Goal: Register for event/course

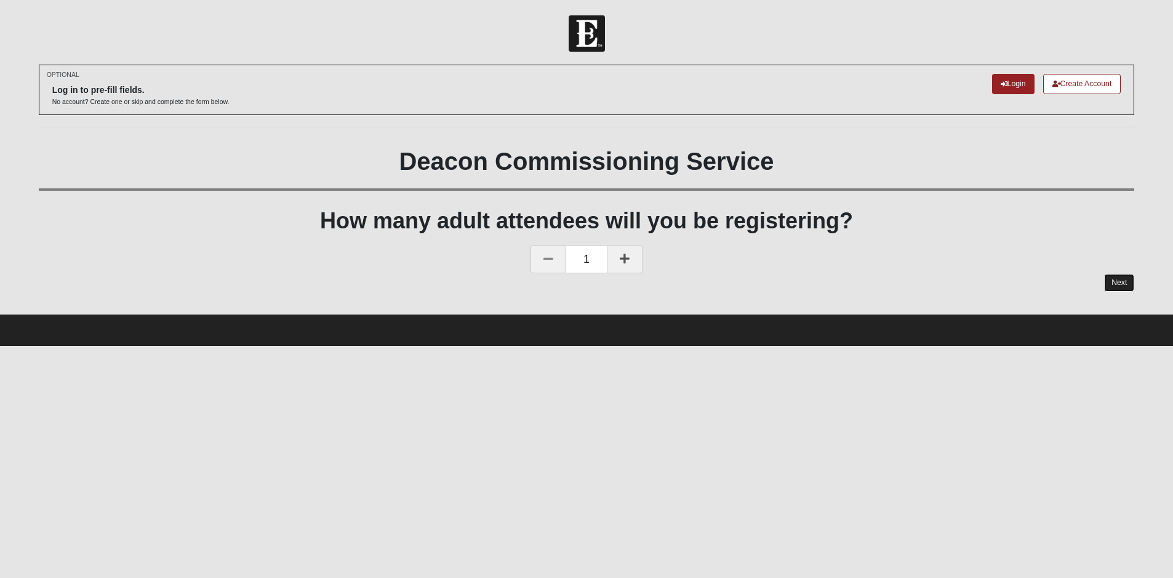
click at [1112, 281] on link "Next" at bounding box center [1119, 283] width 30 height 18
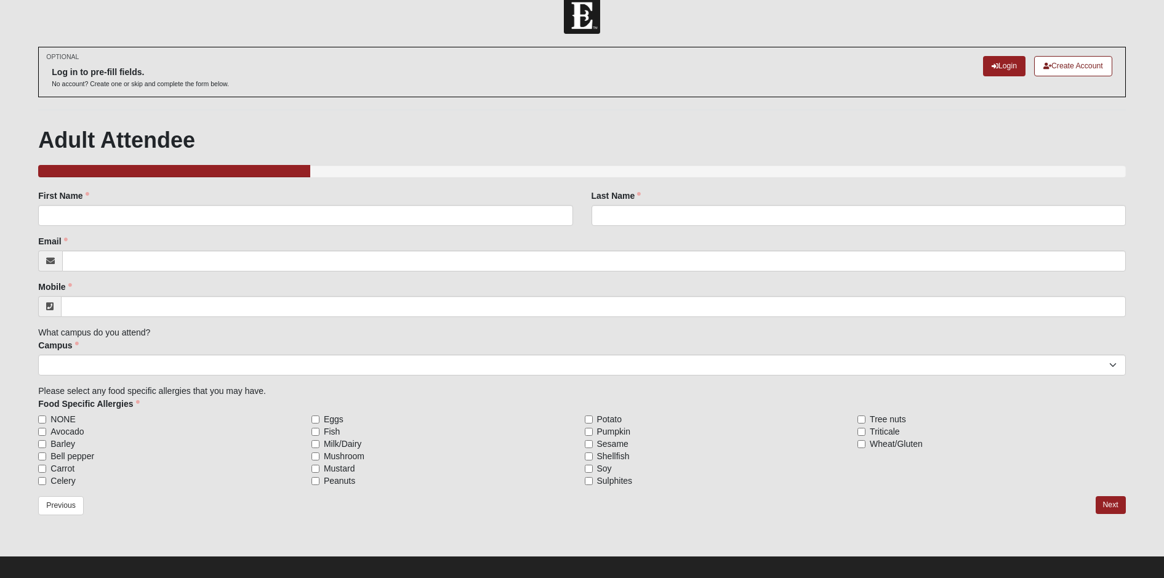
scroll to position [28, 0]
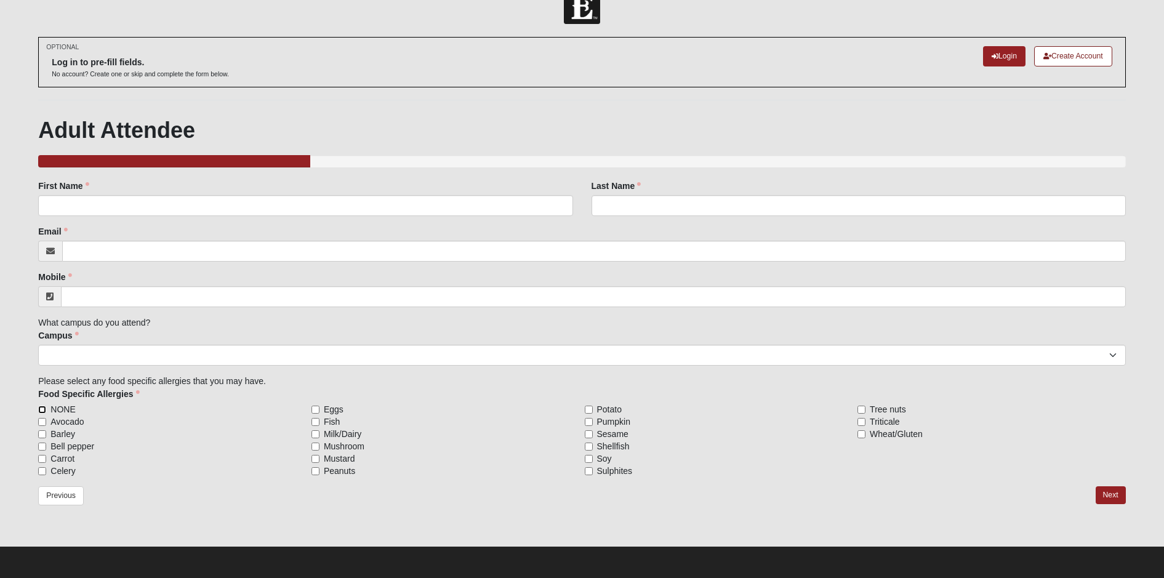
click at [44, 410] on input "NONE" at bounding box center [42, 409] width 8 height 8
checkbox input "true"
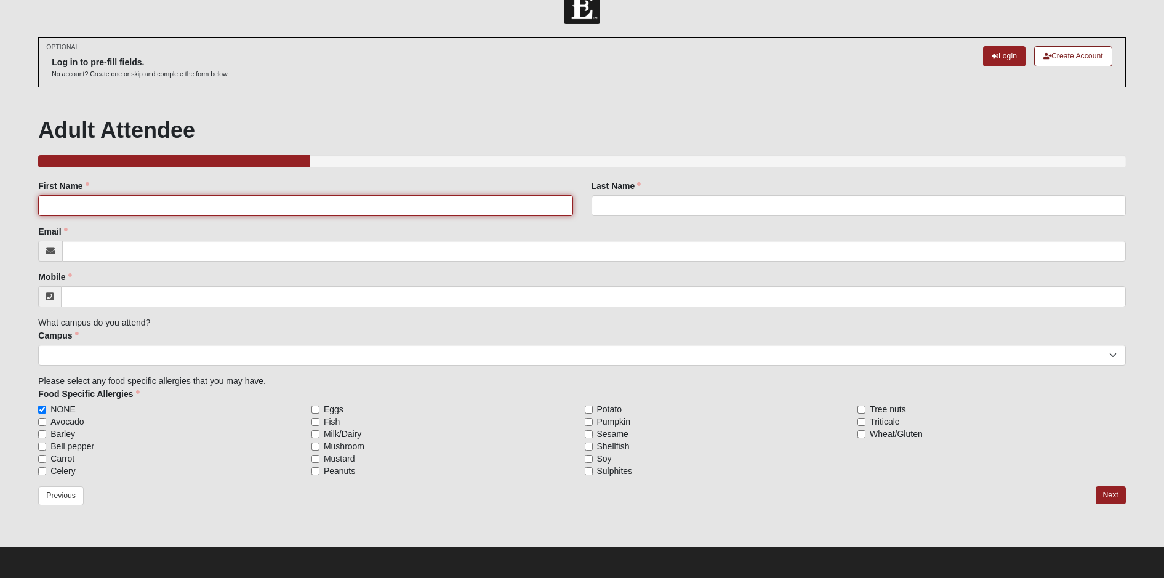
click at [201, 204] on input "First Name" at bounding box center [305, 205] width 534 height 21
type input "Norm"
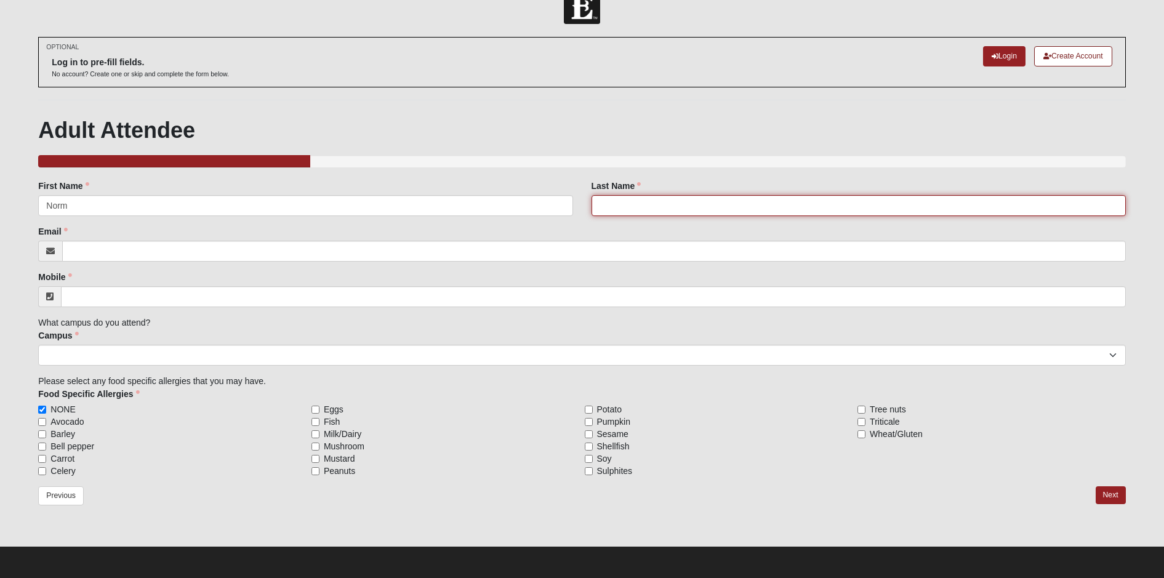
type input "[PERSON_NAME]"
type input "[EMAIL_ADDRESS][DOMAIN_NAME]"
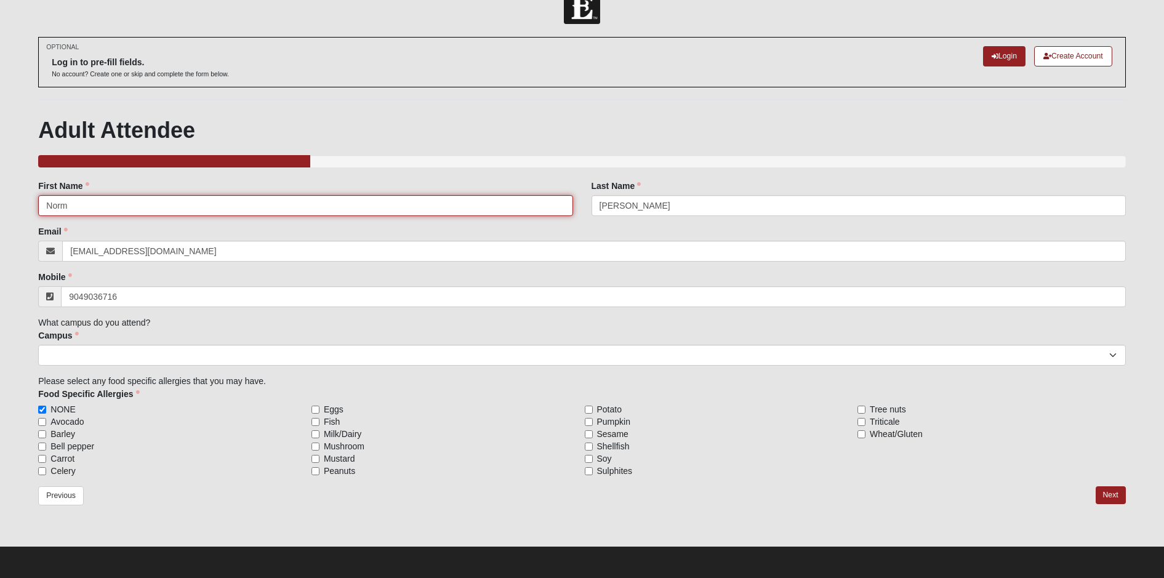
type input "[PHONE_NUMBER]"
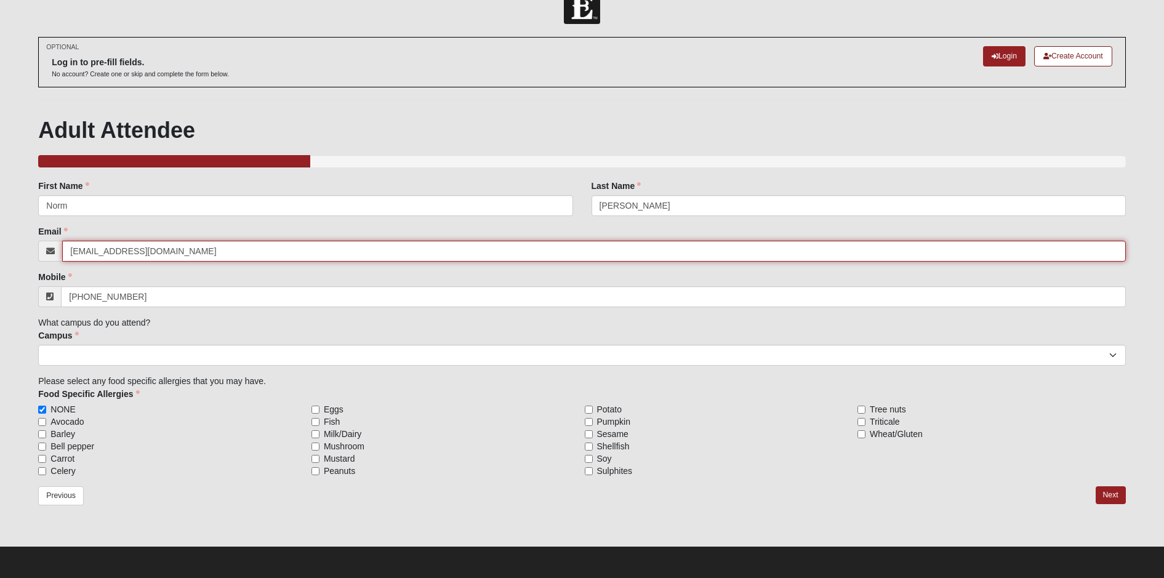
click at [233, 250] on input "[EMAIL_ADDRESS][DOMAIN_NAME]" at bounding box center [593, 251] width 1063 height 21
type input "[EMAIL_ADDRESS][DOMAIN_NAME]"
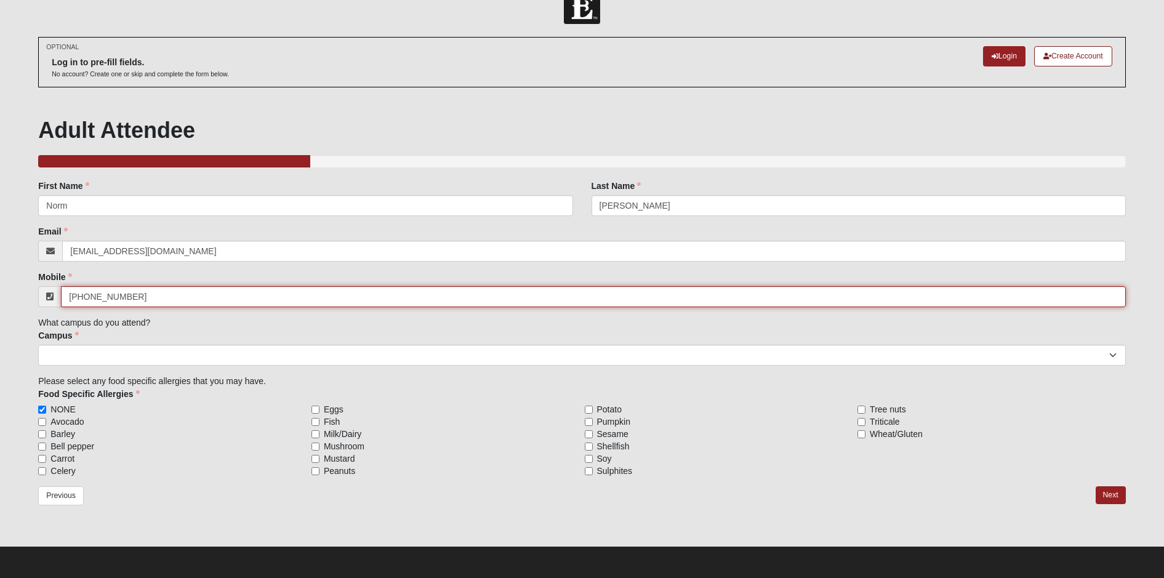
click at [198, 296] on input "[PHONE_NUMBER]" at bounding box center [593, 296] width 1064 height 21
type input "("
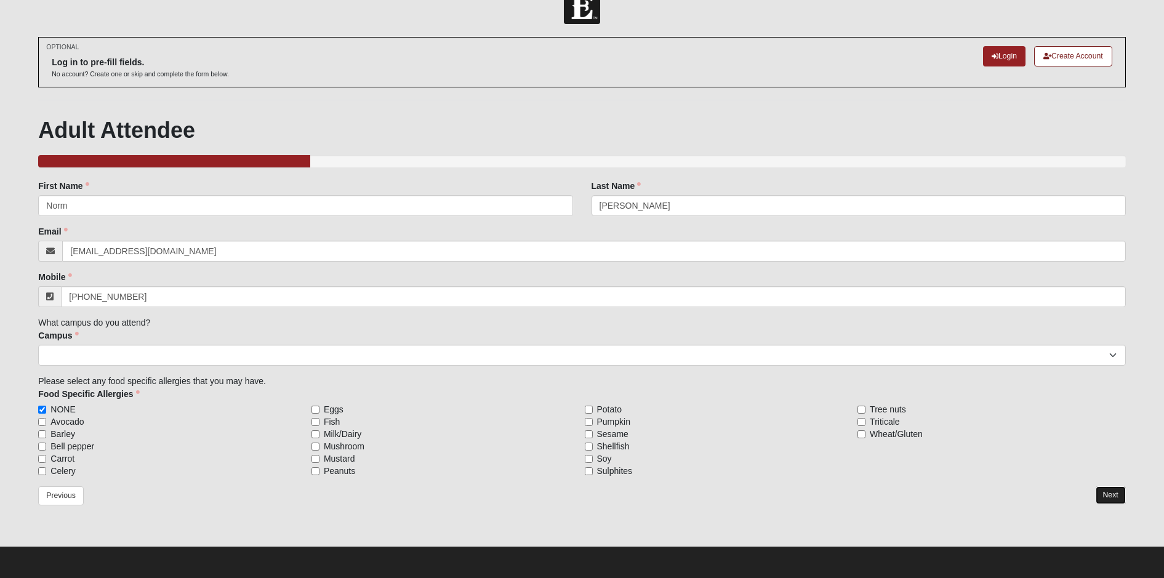
type input "[PHONE_NUMBER]"
click at [1108, 492] on link "Next" at bounding box center [1110, 495] width 30 height 18
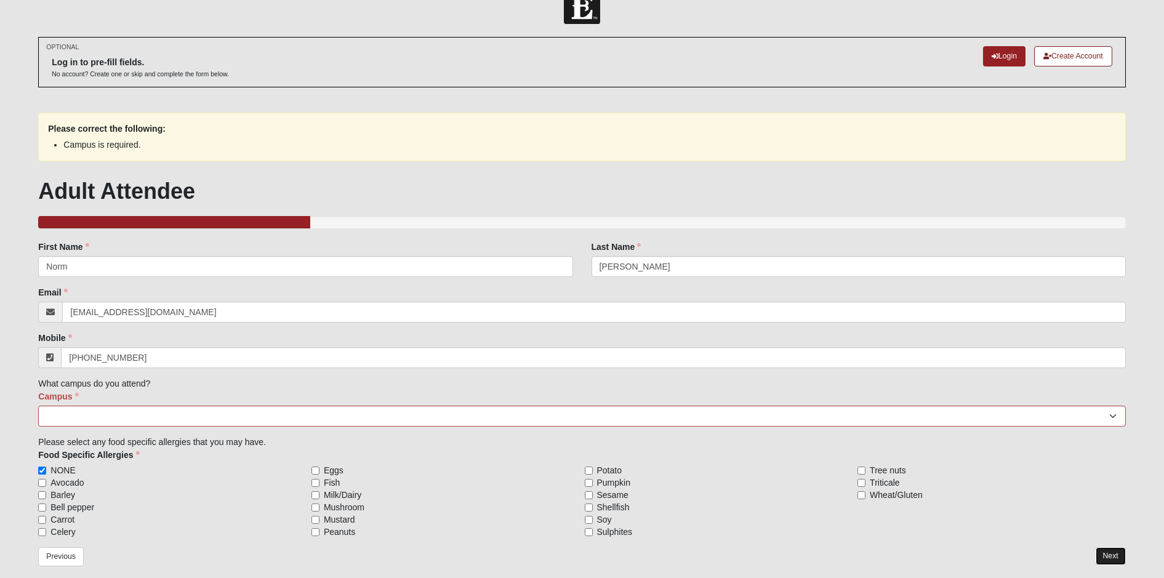
scroll to position [0, 0]
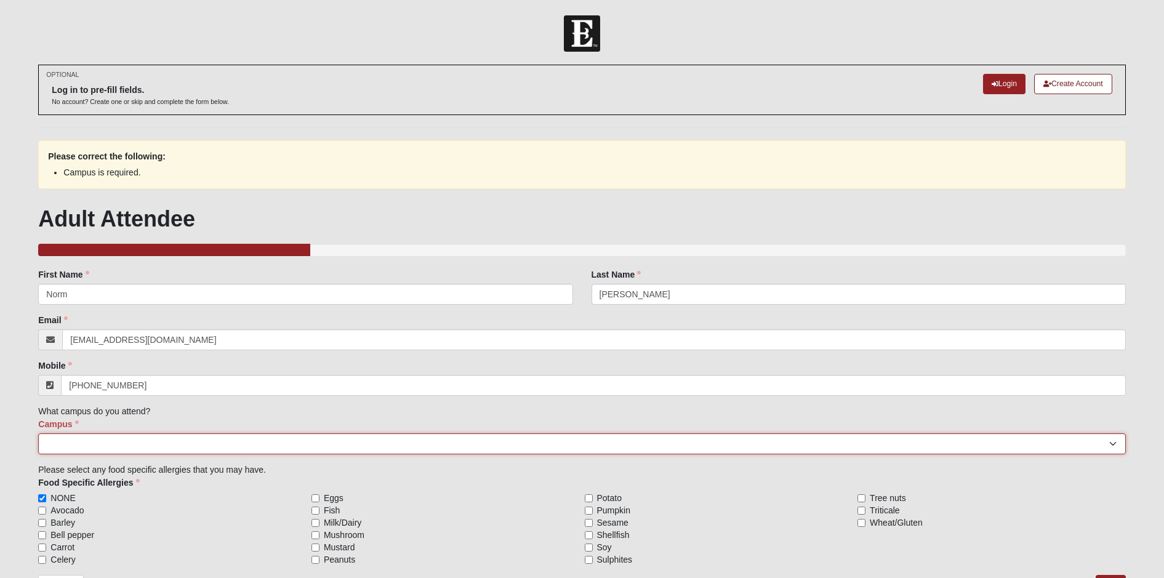
click at [315, 445] on select "[GEOGRAPHIC_DATA] [GEOGRAPHIC_DATA] (Coming Soon) Eleven22 Online [PERSON_NAME]…" at bounding box center [581, 443] width 1087 height 21
select select "3"
click at [38, 433] on select "[GEOGRAPHIC_DATA] [GEOGRAPHIC_DATA] (Coming Soon) Eleven22 Online [PERSON_NAME]…" at bounding box center [581, 443] width 1087 height 21
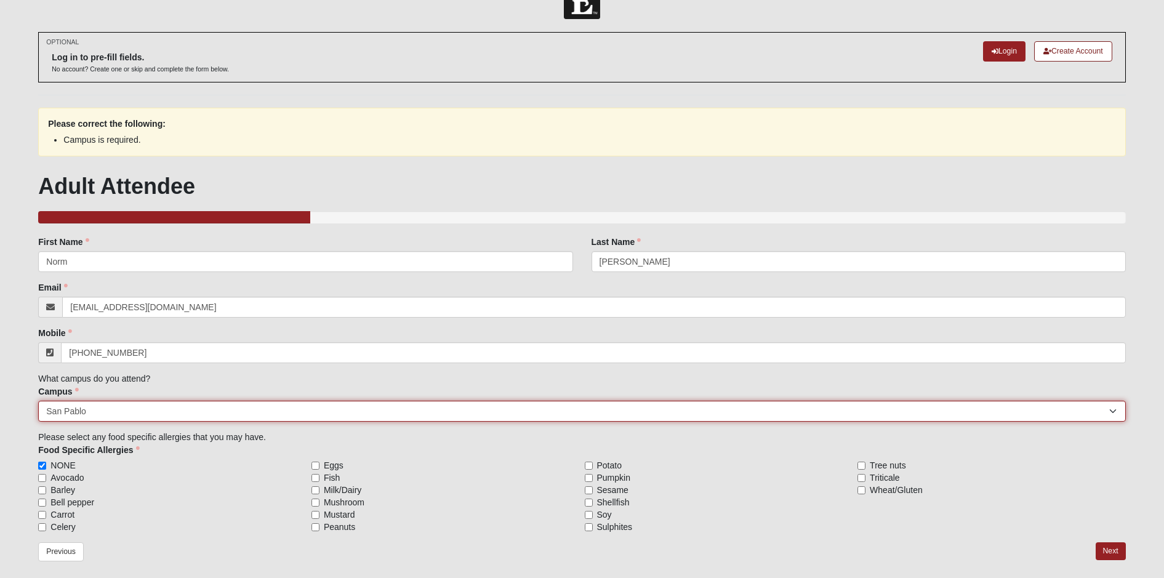
scroll to position [89, 0]
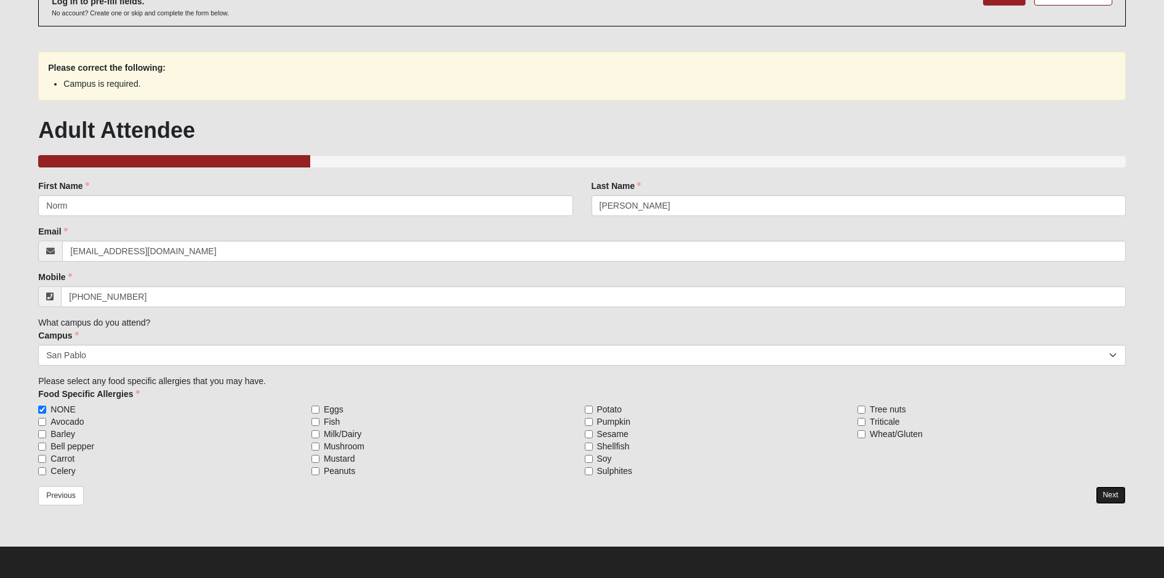
click at [1108, 495] on link "Next" at bounding box center [1110, 495] width 30 height 18
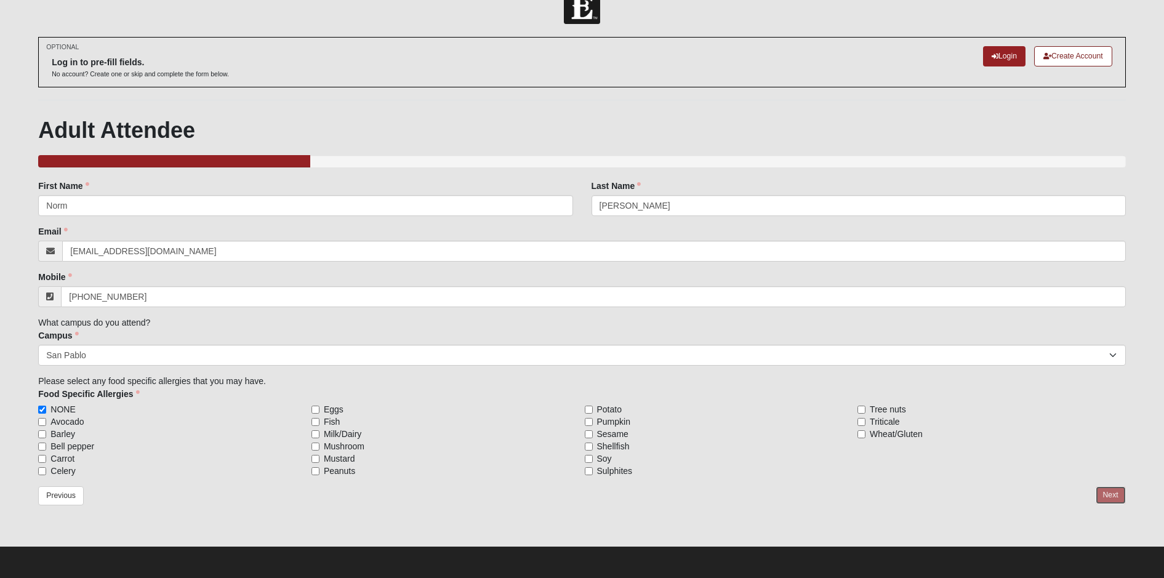
scroll to position [28, 0]
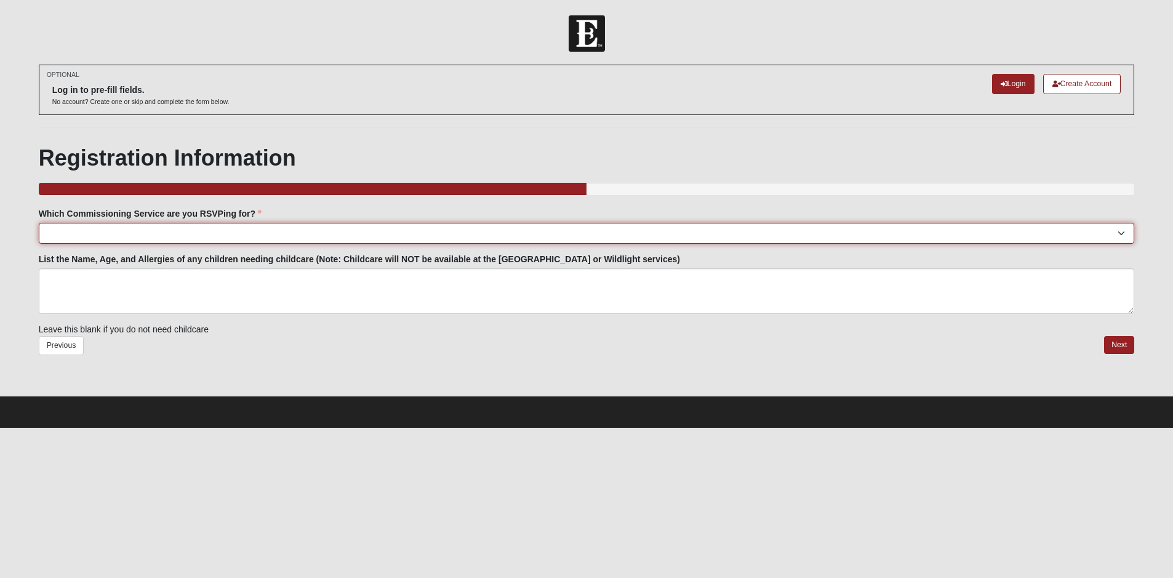
click at [145, 231] on select "[GEOGRAPHIC_DATA]: [DATE] 6:00pm | [GEOGRAPHIC_DATA] ([STREET_ADDRESS]) [GEOGRA…" at bounding box center [587, 233] width 1096 height 21
select select "San Pablo: [DATE] 6:30pm | [GEOGRAPHIC_DATA]"
click at [39, 223] on select "[GEOGRAPHIC_DATA]: [DATE] 6:00pm | [GEOGRAPHIC_DATA] ([STREET_ADDRESS]) [GEOGRA…" at bounding box center [587, 233] width 1096 height 21
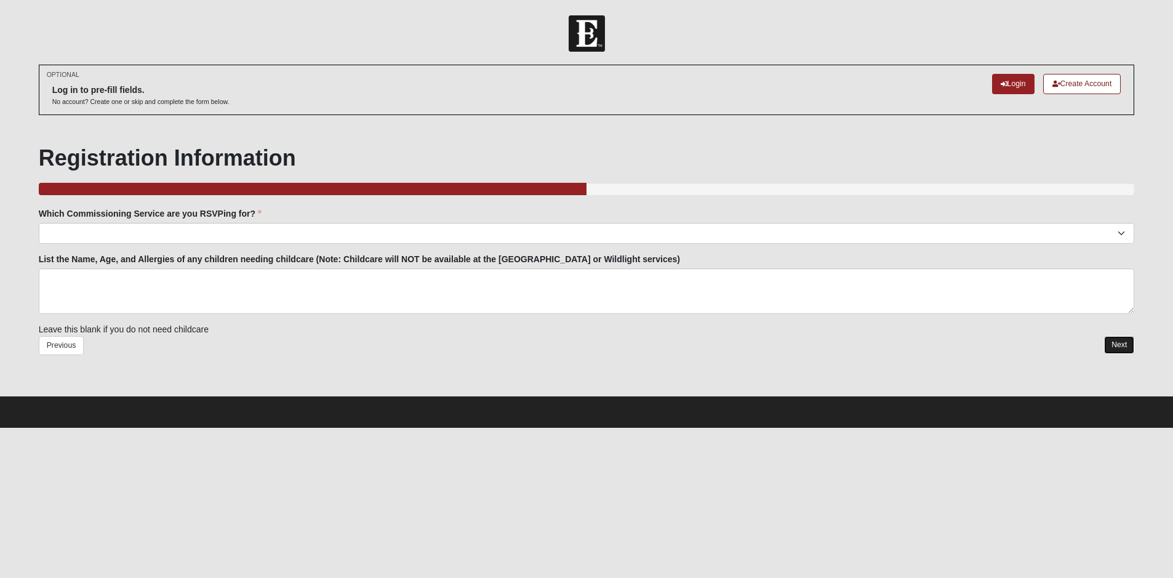
click at [1114, 346] on link "Next" at bounding box center [1119, 345] width 30 height 18
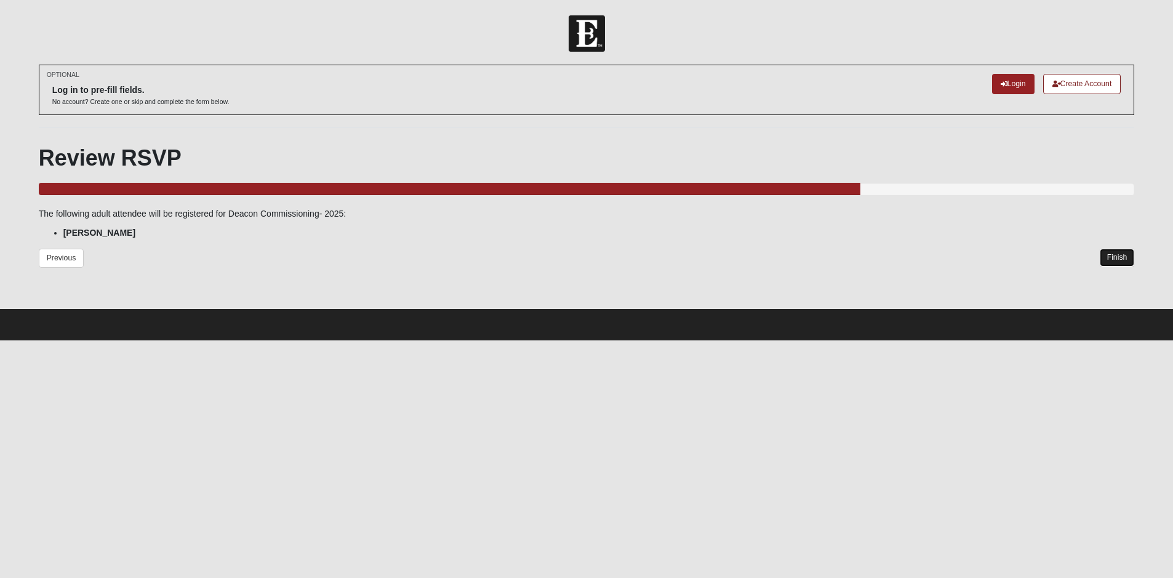
click at [1109, 257] on link "Finish" at bounding box center [1117, 258] width 35 height 18
